Goal: Task Accomplishment & Management: Manage account settings

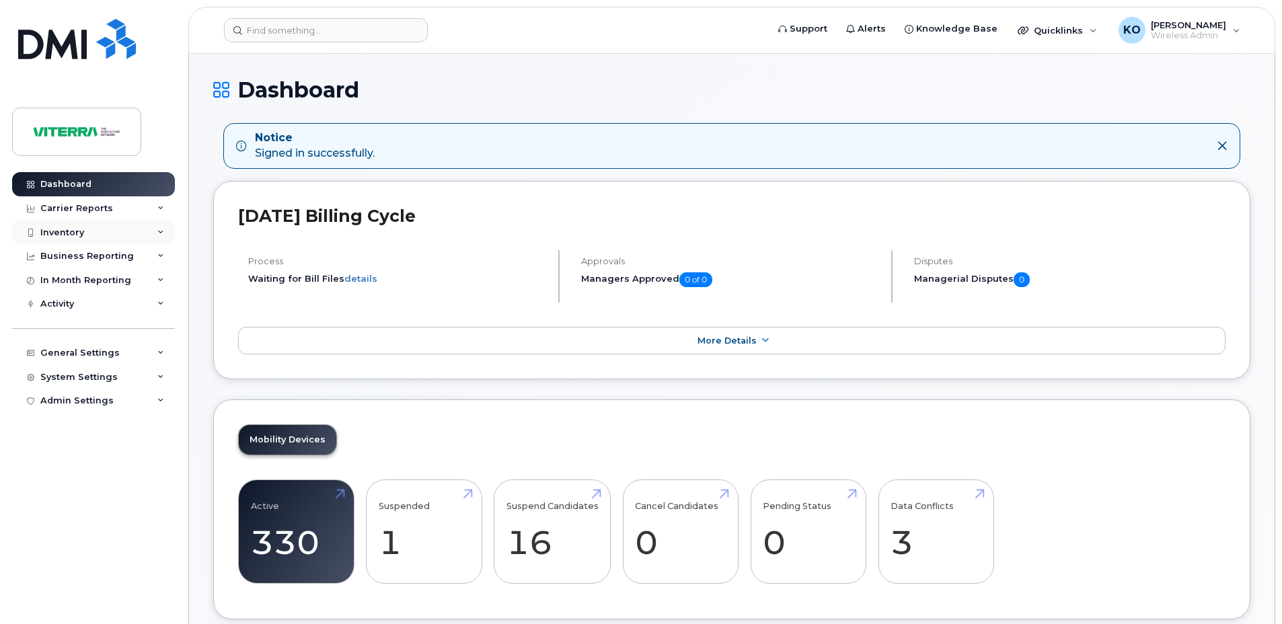
click at [69, 232] on div "Inventory" at bounding box center [62, 232] width 44 height 11
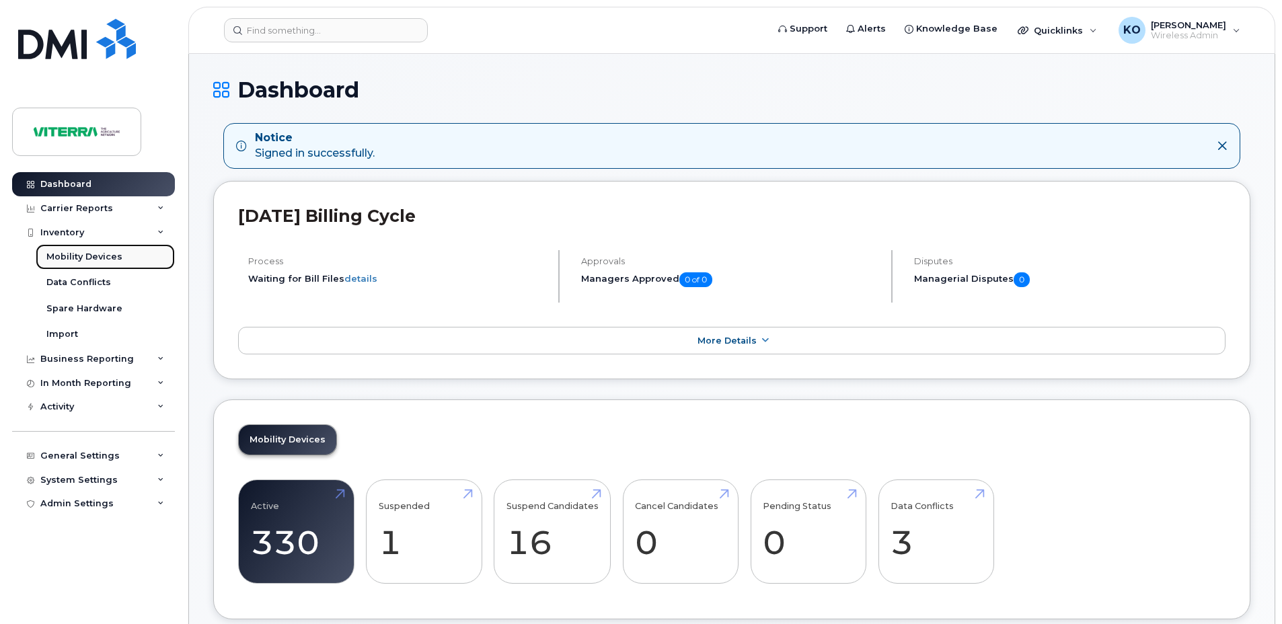
click at [87, 264] on link "Mobility Devices" at bounding box center [105, 257] width 139 height 26
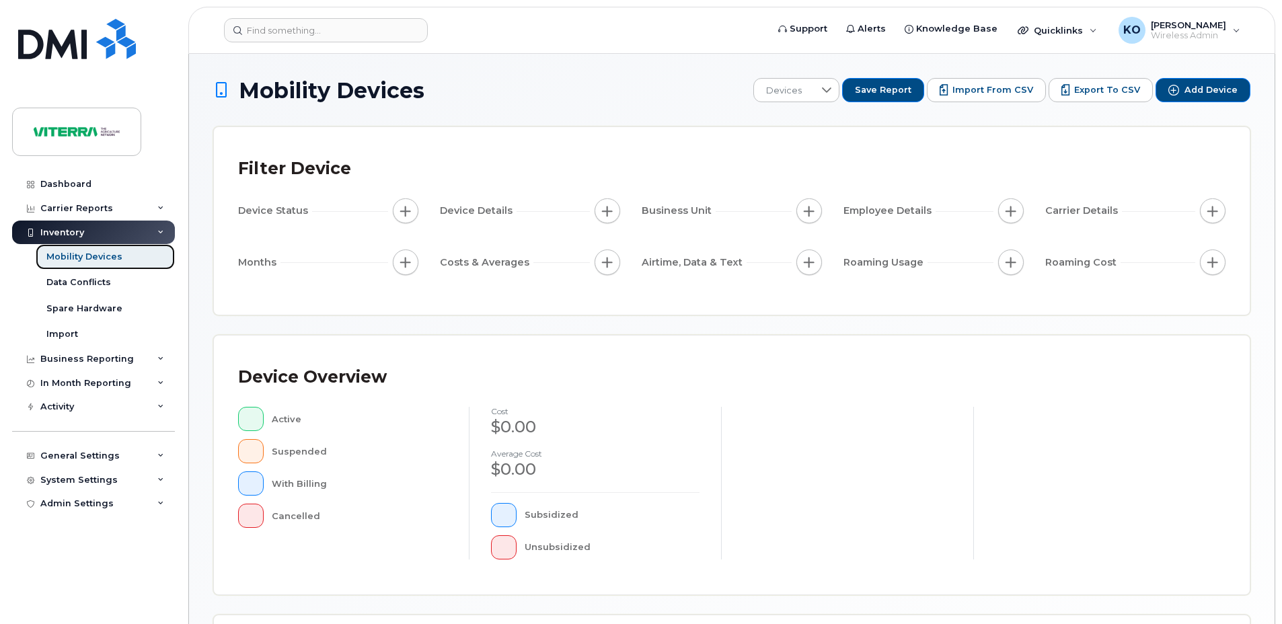
scroll to position [301, 0]
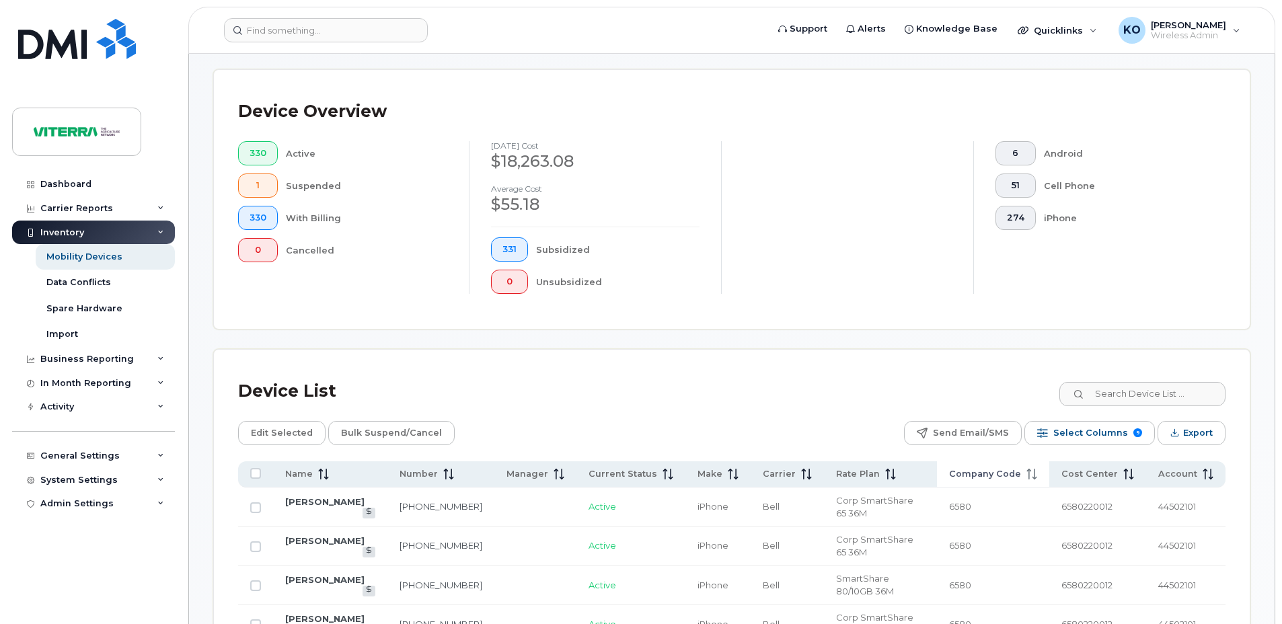
click at [999, 476] on span "Company Code" at bounding box center [985, 474] width 72 height 12
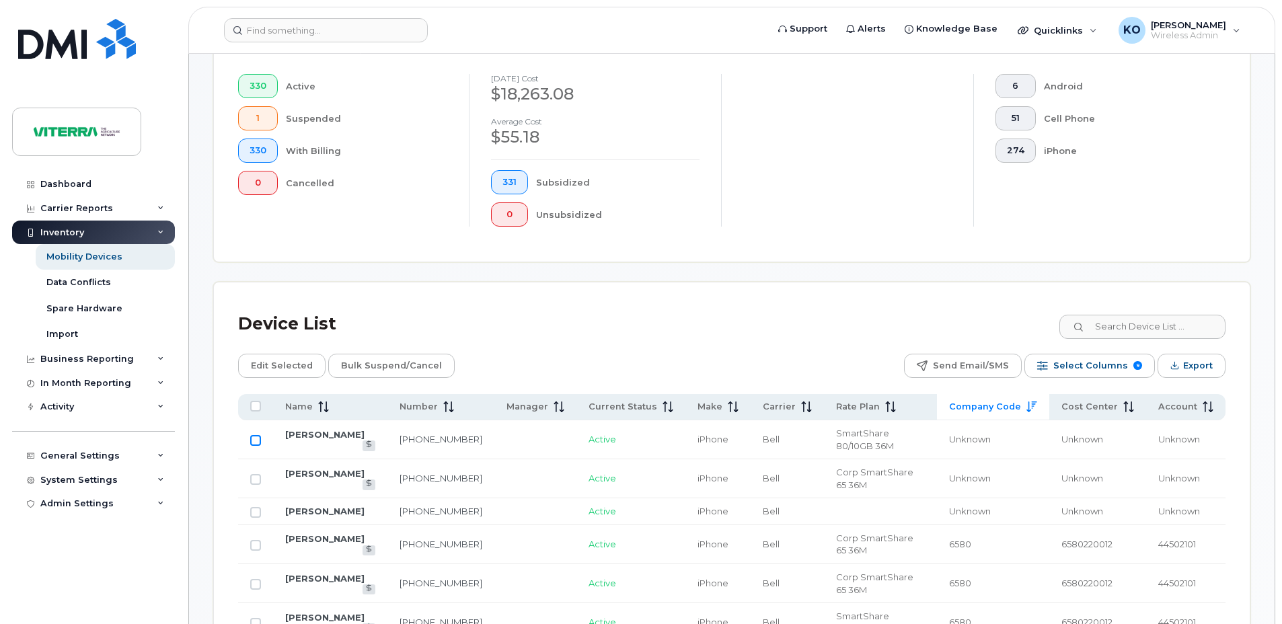
click at [256, 438] on input "Row Unselected" at bounding box center [255, 440] width 11 height 11
checkbox input "true"
click at [253, 482] on input "Row Unselected" at bounding box center [255, 479] width 11 height 11
checkbox input "true"
click at [296, 367] on span "Edit Selected" at bounding box center [282, 366] width 62 height 20
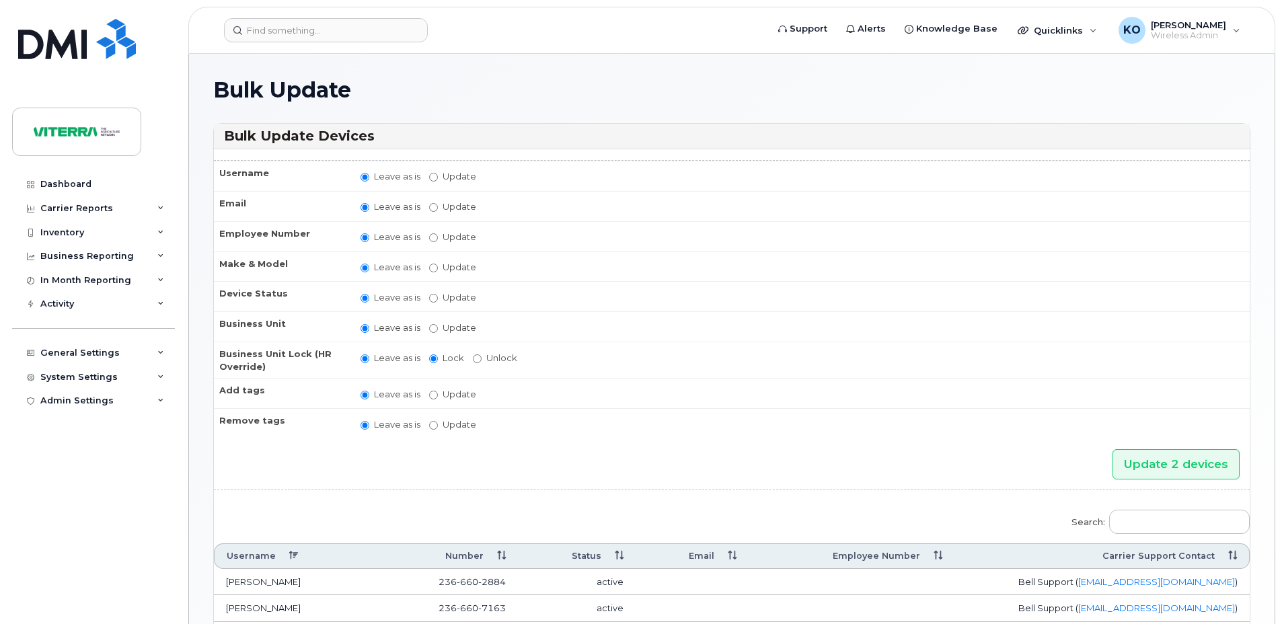
click at [265, 321] on th "Business Unit" at bounding box center [281, 326] width 134 height 30
click at [432, 328] on input "Update" at bounding box center [433, 328] width 9 height 9
radio input "true"
radio input "false"
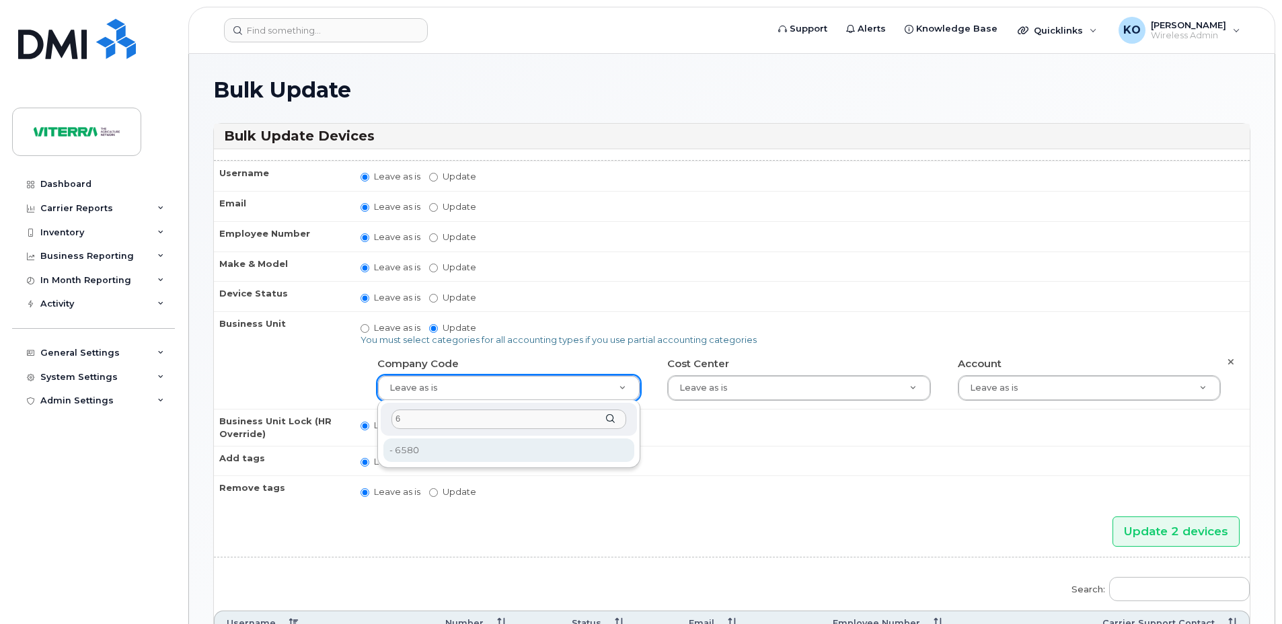
type input "6"
type input "280709"
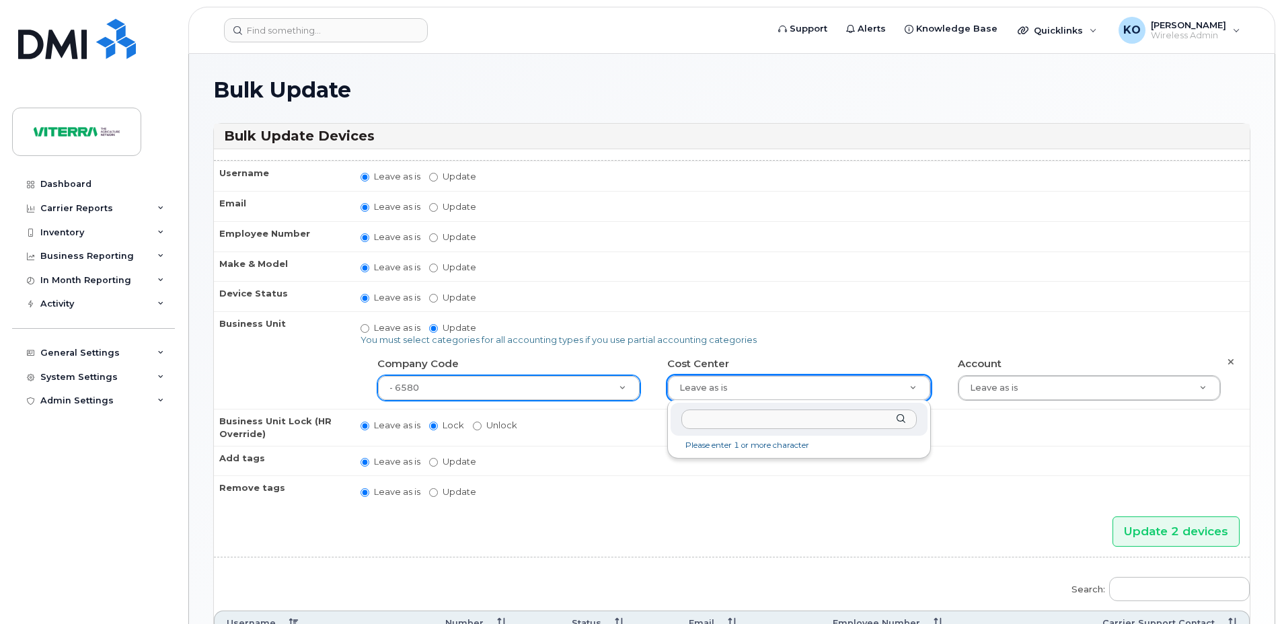
type input "6"
type input "280710"
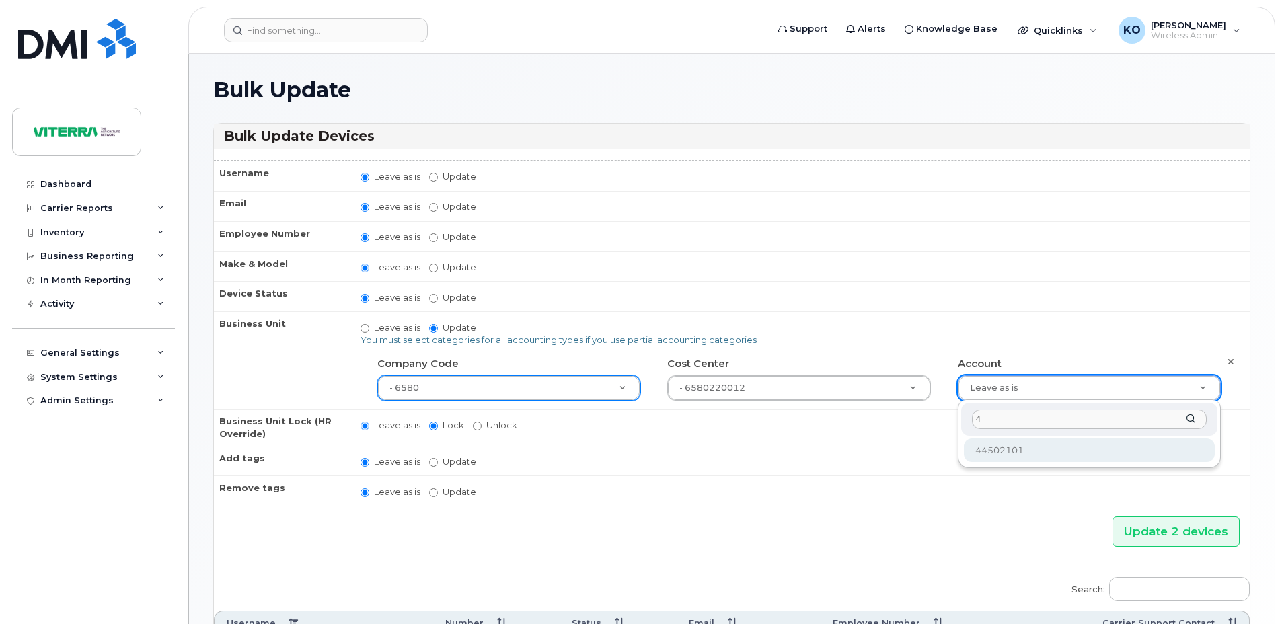
type input "4"
type input "280711"
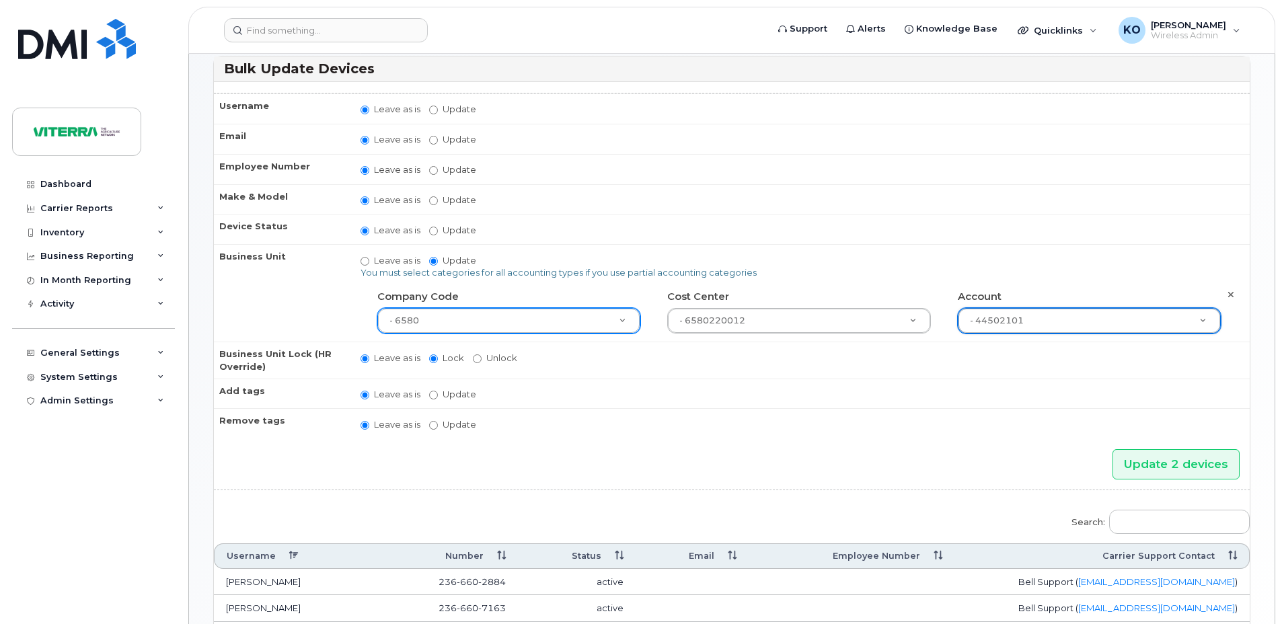
scroll to position [187, 0]
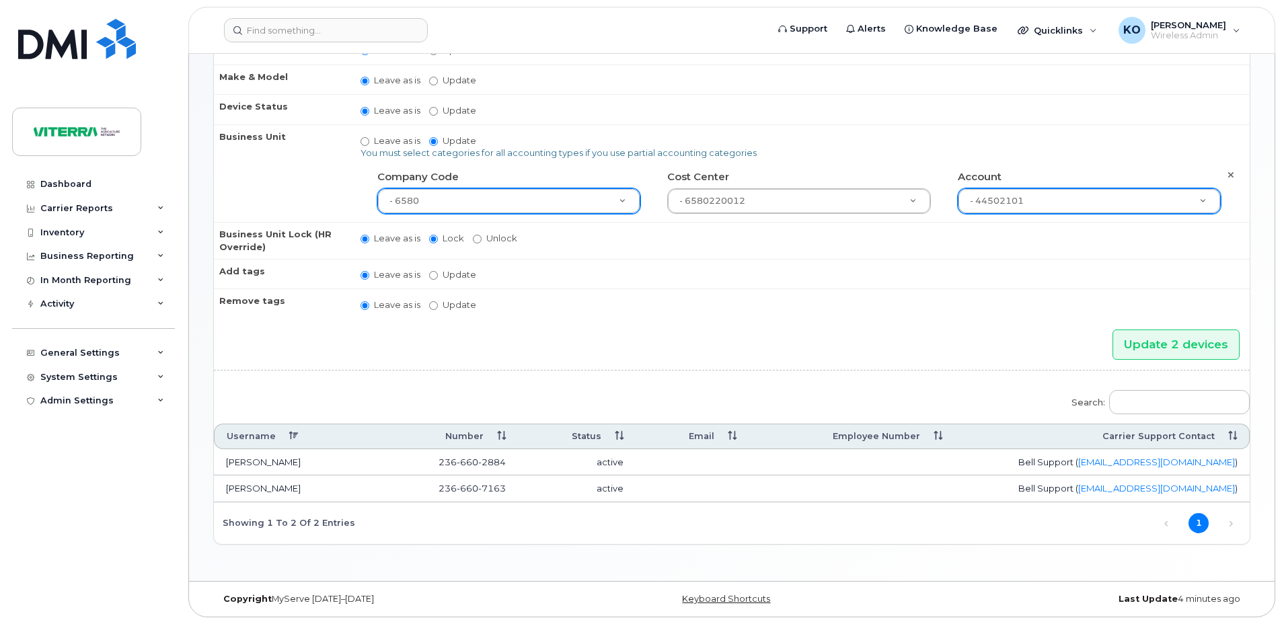
click at [284, 192] on th "Business Unit" at bounding box center [281, 173] width 134 height 98
click at [1161, 342] on input "Update 2 devices" at bounding box center [1175, 345] width 127 height 30
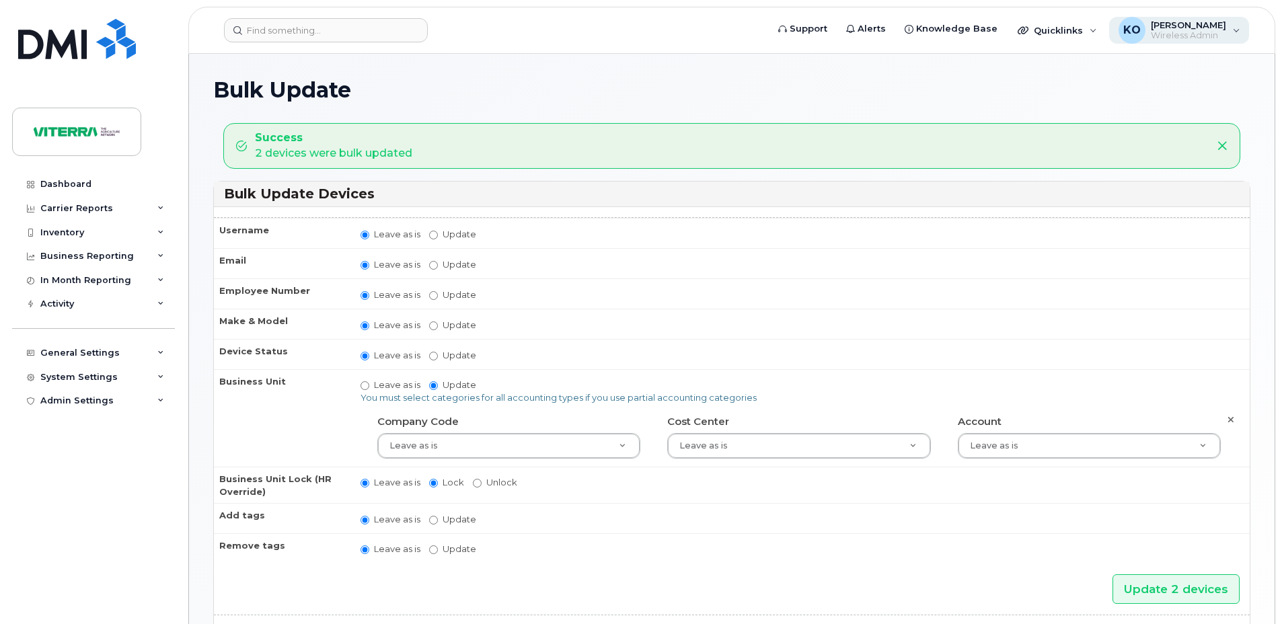
click at [1209, 25] on span "[PERSON_NAME]" at bounding box center [1188, 25] width 75 height 11
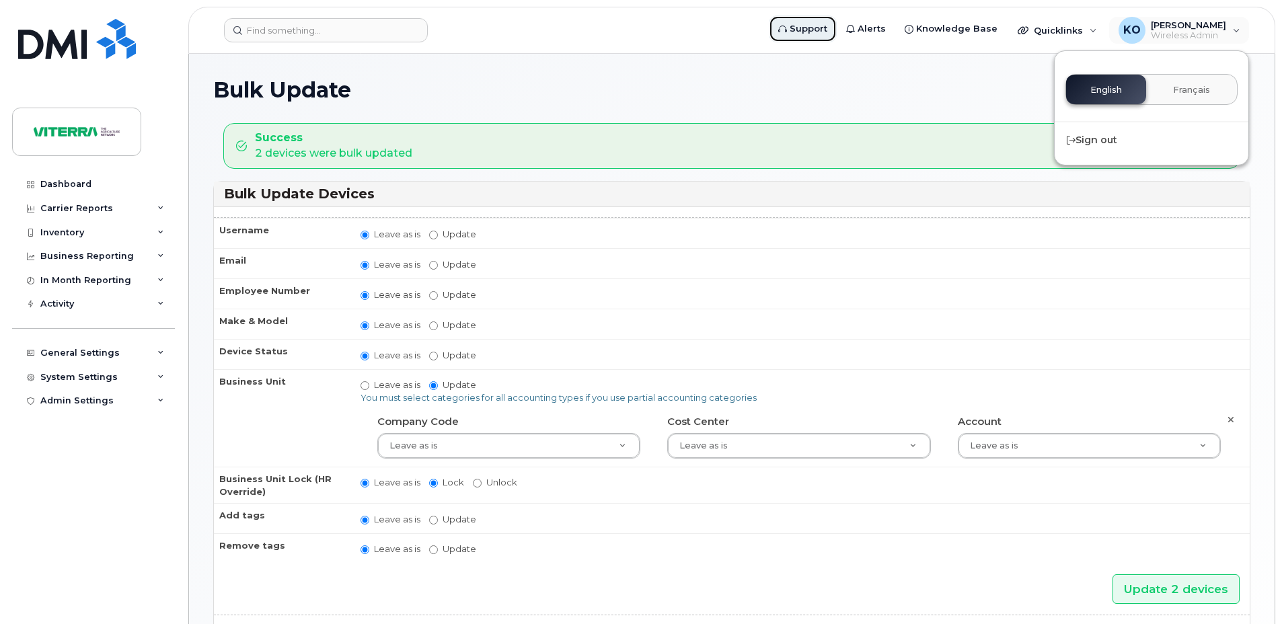
click at [822, 29] on span "Support" at bounding box center [809, 28] width 38 height 13
